Goal: Transaction & Acquisition: Purchase product/service

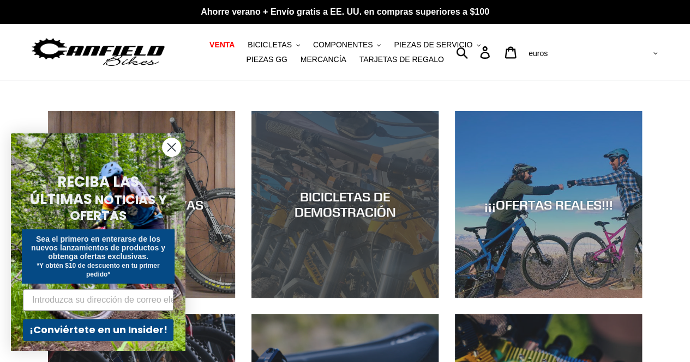
drag, startPoint x: 0, startPoint y: 0, endPoint x: 291, endPoint y: 153, distance: 328.9
click at [291, 298] on div "BICICLETAS DE DEMOSTRACIÓN" at bounding box center [344, 298] width 187 height 0
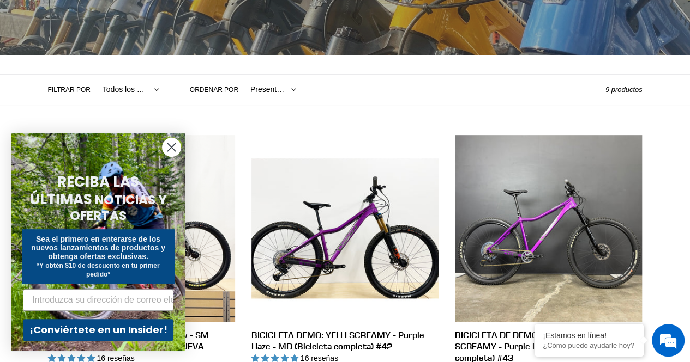
scroll to position [197, 0]
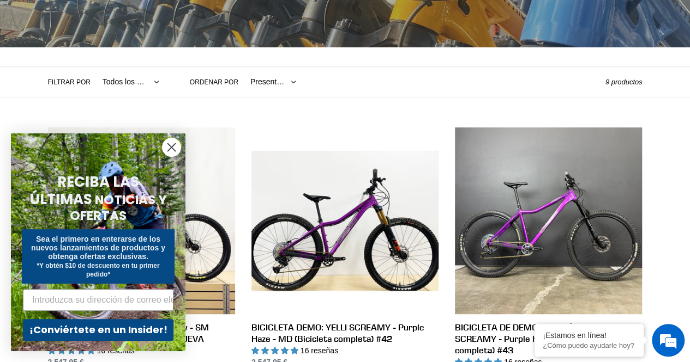
click at [174, 150] on circle "Cerrar diálogo" at bounding box center [171, 147] width 18 height 18
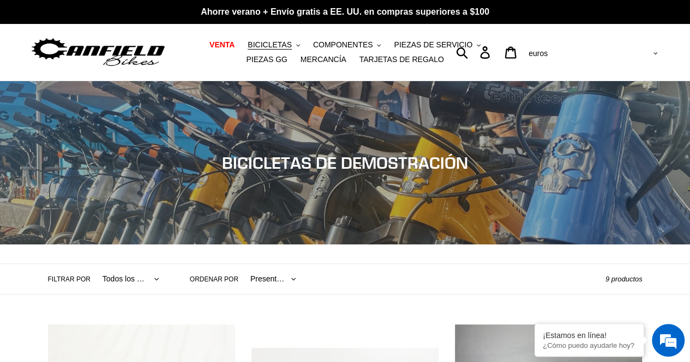
scroll to position [0, 0]
click at [267, 45] on font "BICICLETAS" at bounding box center [269, 44] width 44 height 9
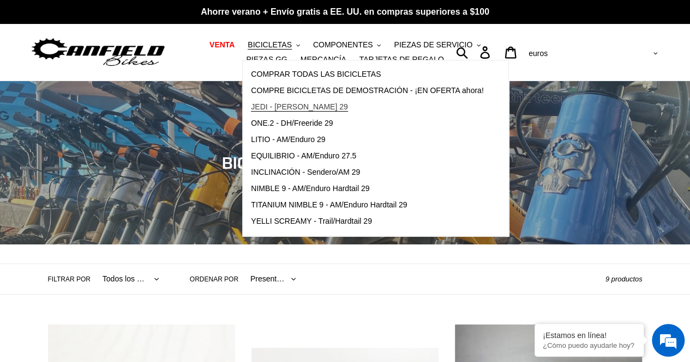
click at [269, 103] on font "JEDI - Carrera DH 29" at bounding box center [299, 106] width 96 height 9
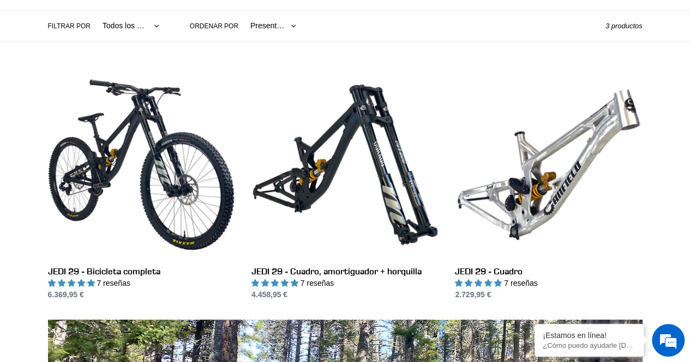
scroll to position [256, 0]
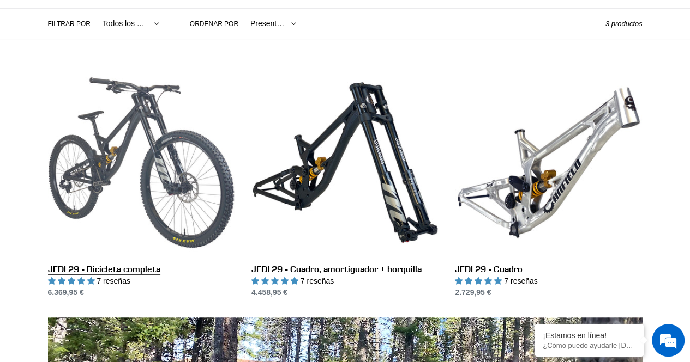
click at [109, 204] on link "JEDI 29 - Bicicleta completa" at bounding box center [141, 183] width 187 height 229
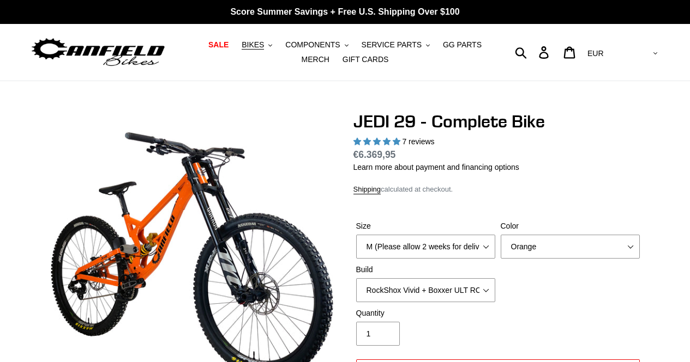
select select "highest-rating"
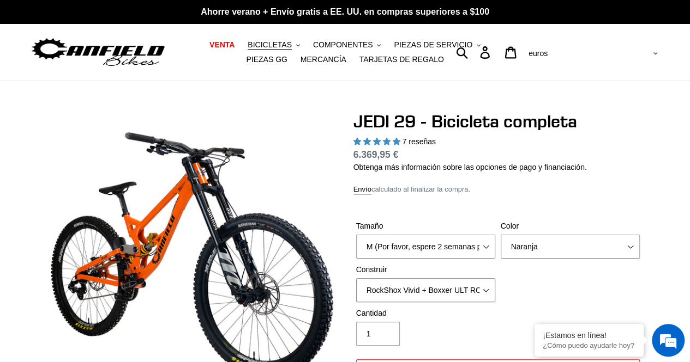
click at [441, 293] on select "RockShox Vivid + Boxxer ULT RC2 C3 200 + SRAM XO RockShox Vivid + Boxxer ULT RC…" at bounding box center [425, 291] width 139 height 24
select select "RockShox Vivid + Boxxer ULT RC2 C3 200 + Shimano"
click at [356, 279] on select "RockShox Vivid + Boxxer ULT RC2 C3 200 + SRAM XO RockShox Vivid + Boxxer ULT RC…" at bounding box center [425, 291] width 139 height 24
click at [439, 238] on select "M (Por favor, espere 2 semanas para la entrega) L (Por favor, espere 2 semanas …" at bounding box center [425, 247] width 139 height 24
click at [579, 234] on div "Color Naranja Negro sigiloso Crudo" at bounding box center [570, 240] width 144 height 38
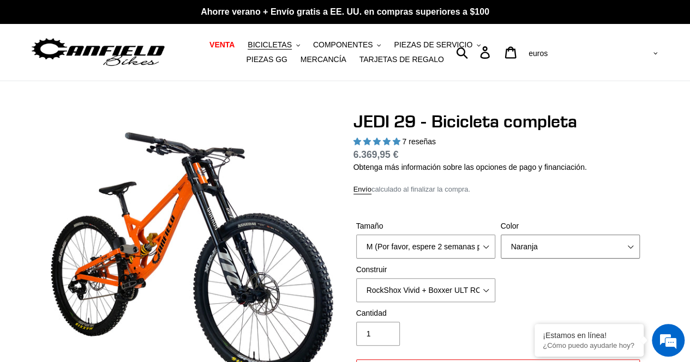
click at [577, 249] on select "Naranja Negro sigiloso Crudo" at bounding box center [569, 247] width 139 height 24
click at [559, 304] on div "Tamaño M (Por favor, espere 2 semanas para la entrega) L (Por favor, espere 2 s…" at bounding box center [497, 264] width 289 height 87
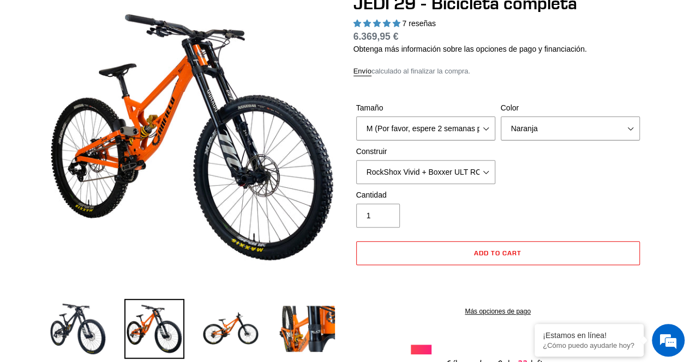
scroll to position [118, 0]
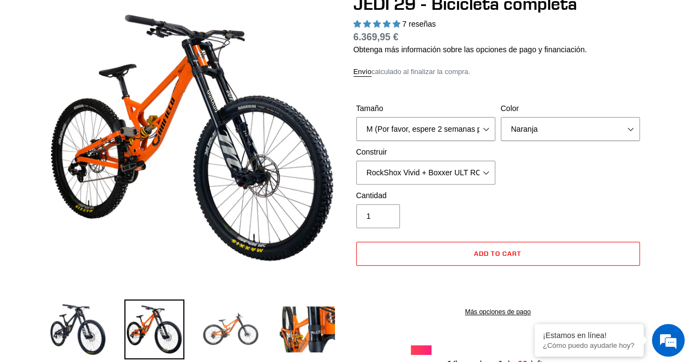
click at [244, 320] on img at bounding box center [231, 330] width 60 height 60
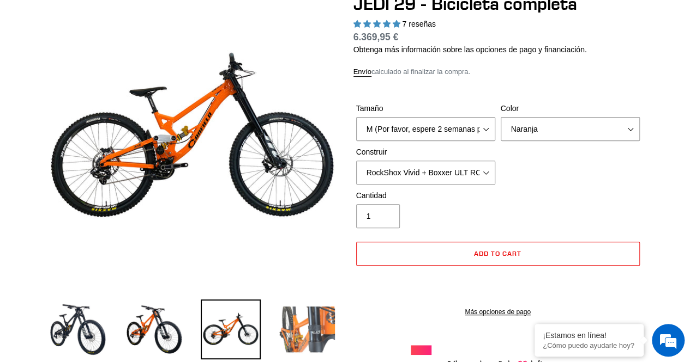
click at [312, 331] on img at bounding box center [307, 330] width 60 height 60
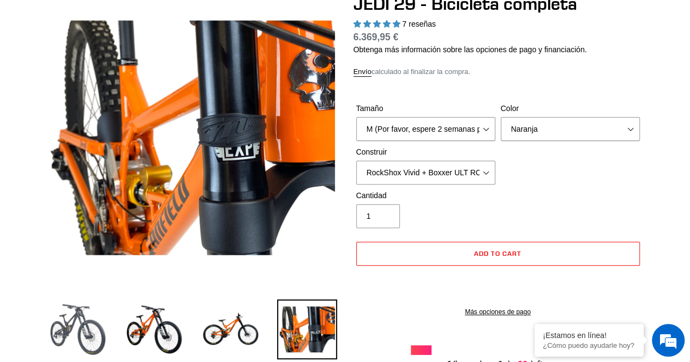
click at [75, 333] on img at bounding box center [78, 330] width 60 height 60
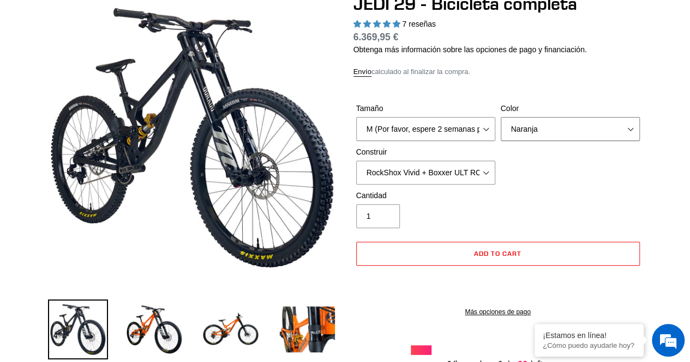
click at [547, 135] on select "Naranja Negro sigiloso Crudo" at bounding box center [569, 129] width 139 height 24
click at [500, 117] on select "Naranja Negro sigiloso Crudo" at bounding box center [569, 129] width 139 height 24
click at [563, 129] on select "Naranja Negro sigiloso Crudo" at bounding box center [569, 129] width 139 height 24
click at [500, 117] on select "Naranja Negro sigiloso Crudo" at bounding box center [569, 129] width 139 height 24
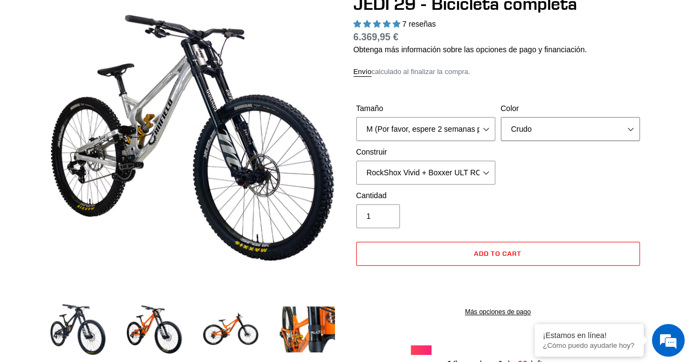
click at [541, 131] on select "Naranja Negro sigiloso Crudo" at bounding box center [569, 129] width 139 height 24
select select "Stealth Black"
click at [500, 117] on select "Naranja Negro sigiloso Crudo" at bounding box center [569, 129] width 139 height 24
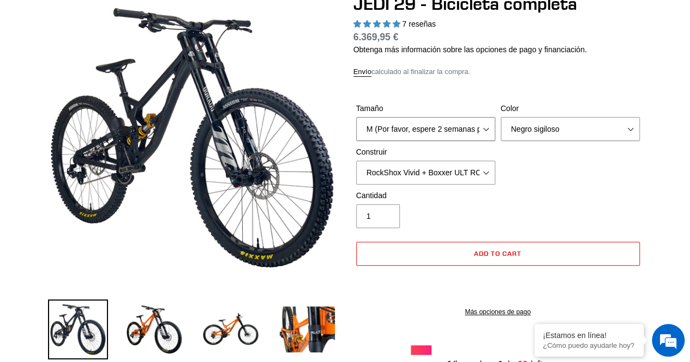
click at [451, 118] on select "M (Por favor, espere 2 semanas para la entrega) L (Por favor, espere 2 semanas …" at bounding box center [425, 129] width 139 height 24
click at [525, 198] on div "Cantidad 1" at bounding box center [497, 212] width 289 height 44
click at [482, 169] on select "RockShox Vivid + Boxxer ULT RC2 C3 200 + SRAM XO RockShox Vivid + Boxxer ULT RC…" at bounding box center [425, 173] width 139 height 24
click at [356, 161] on select "RockShox Vivid + Boxxer ULT RC2 C3 200 + SRAM XO RockShox Vivid + Boxxer ULT RC…" at bounding box center [425, 173] width 139 height 24
click at [435, 175] on select "RockShox Vivid + Boxxer ULT RC2 C3 200 + SRAM XO RockShox Vivid + Boxxer ULT RC…" at bounding box center [425, 173] width 139 height 24
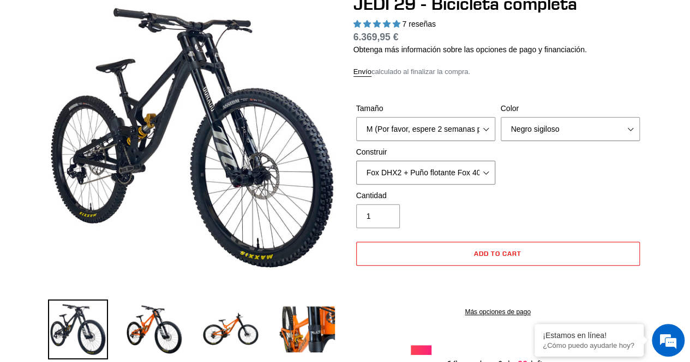
click at [356, 161] on select "RockShox Vivid + Boxxer ULT RC2 C3 200 + SRAM XO RockShox Vivid + Boxxer ULT RC…" at bounding box center [425, 173] width 139 height 24
click at [438, 182] on select "RockShox Vivid + Boxxer ULT RC2 C3 200 + SRAM XO RockShox Vivid + Boxxer ULT RC…" at bounding box center [425, 173] width 139 height 24
click at [356, 161] on select "RockShox Vivid + Boxxer ULT RC2 C3 200 + SRAM XO RockShox Vivid + Boxxer ULT RC…" at bounding box center [425, 173] width 139 height 24
click at [432, 179] on select "RockShox Vivid + Boxxer ULT RC2 C3 200 + SRAM XO RockShox Vivid + Boxxer ULT RC…" at bounding box center [425, 173] width 139 height 24
select select "Fox DHX2 + Fox 40 Float Grip 2 203 + Shimano"
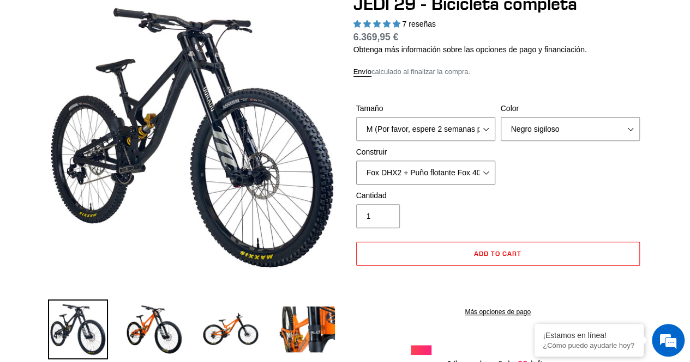
click at [356, 161] on select "RockShox Vivid + Boxxer ULT RC2 C3 200 + SRAM XO RockShox Vivid + Boxxer ULT RC…" at bounding box center [425, 173] width 139 height 24
click at [425, 179] on select "RockShox Vivid + Boxxer ULT RC2 C3 200 + SRAM XO RockShox Vivid + Boxxer ULT RC…" at bounding box center [425, 173] width 139 height 24
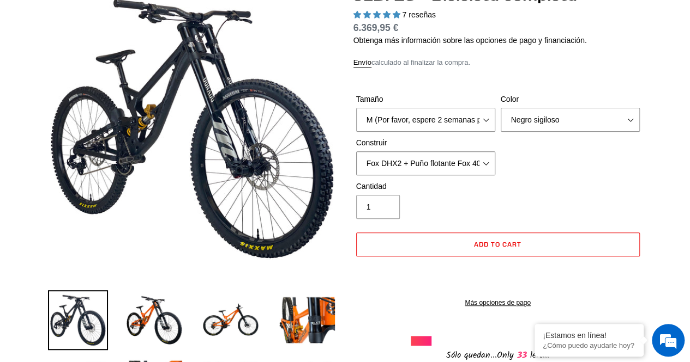
scroll to position [128, 0]
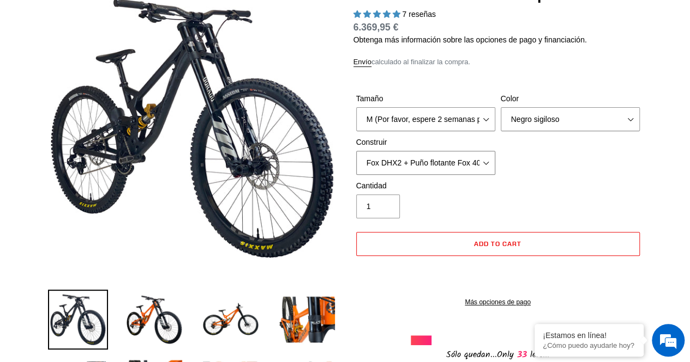
click at [447, 161] on select "RockShox Vivid + Boxxer ULT RC2 C3 200 + SRAM XO RockShox Vivid + Boxxer ULT RC…" at bounding box center [425, 163] width 139 height 24
